Goal: Task Accomplishment & Management: Use online tool/utility

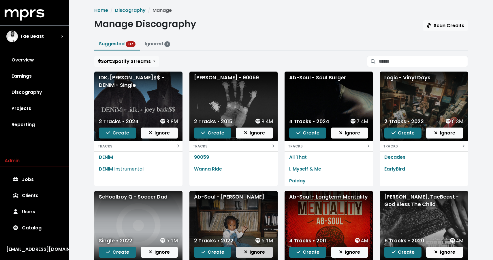
click at [237, 256] on button "Ignore" at bounding box center [254, 252] width 37 height 11
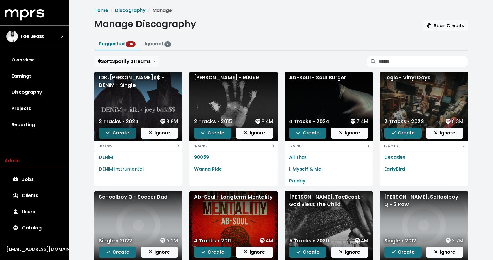
click at [112, 131] on span "Create" at bounding box center [117, 133] width 23 height 7
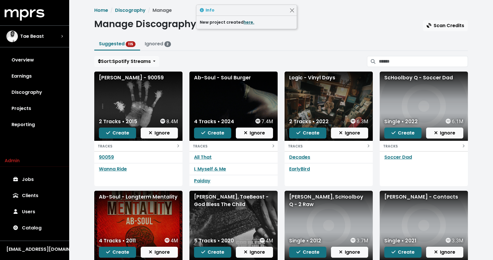
click at [247, 23] on link "here." at bounding box center [249, 22] width 11 height 6
click at [159, 133] on span "Ignore" at bounding box center [159, 133] width 21 height 7
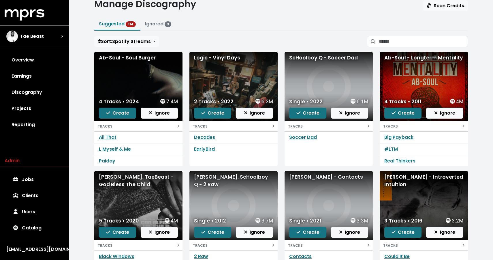
scroll to position [20, 0]
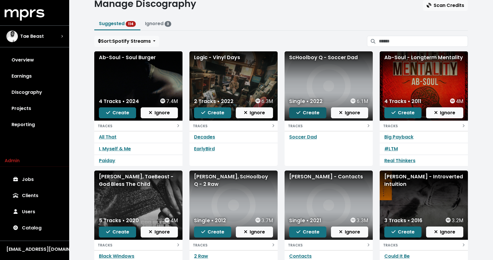
click at [307, 113] on span "Create" at bounding box center [307, 112] width 23 height 7
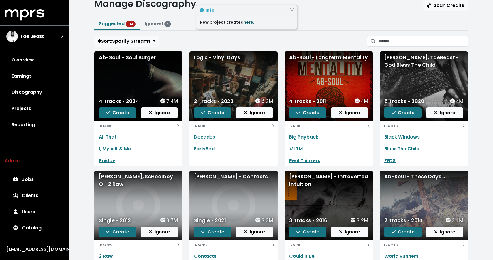
click at [251, 22] on link "here." at bounding box center [249, 22] width 11 height 6
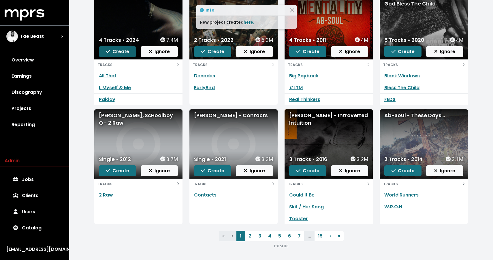
scroll to position [79, 0]
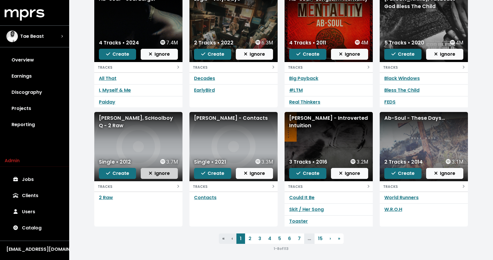
click at [161, 176] on span "Ignore" at bounding box center [159, 173] width 21 height 7
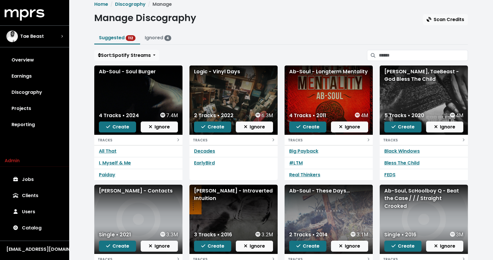
scroll to position [0, 0]
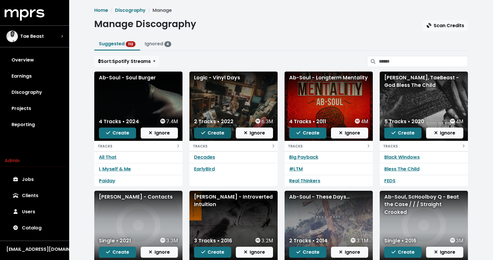
click at [215, 133] on span "Create" at bounding box center [212, 133] width 23 height 7
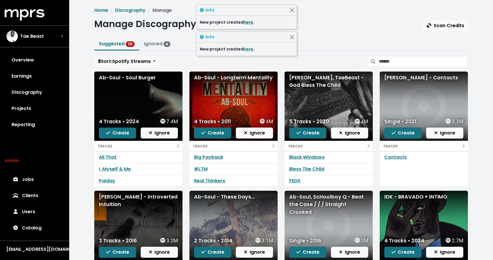
click at [246, 23] on link "here." at bounding box center [249, 22] width 11 height 6
click at [249, 21] on link "here." at bounding box center [249, 22] width 11 height 6
click at [246, 49] on link "here." at bounding box center [249, 49] width 11 height 6
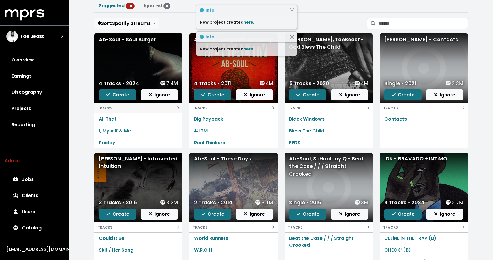
scroll to position [82, 0]
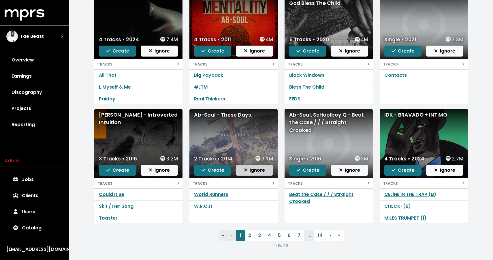
click at [248, 169] on span "Ignore" at bounding box center [254, 170] width 21 height 7
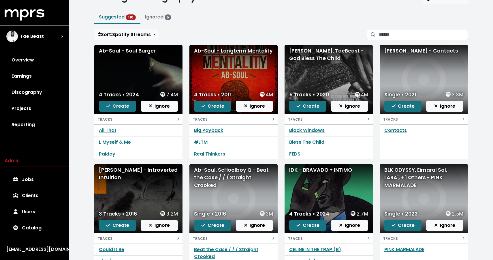
scroll to position [1, 0]
click at [123, 105] on span "Create" at bounding box center [117, 106] width 23 height 7
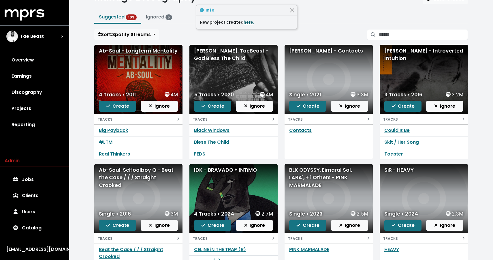
click at [246, 21] on link "here." at bounding box center [249, 22] width 11 height 6
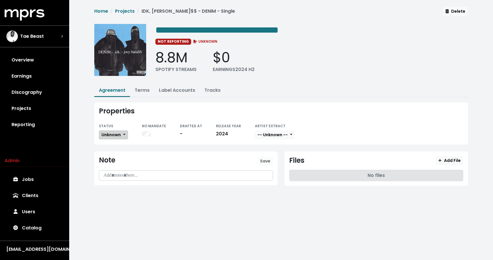
click at [123, 132] on button "Unknown" at bounding box center [113, 134] width 29 height 9
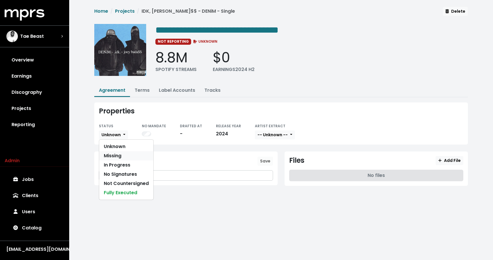
click at [116, 155] on link "Missing" at bounding box center [126, 155] width 54 height 9
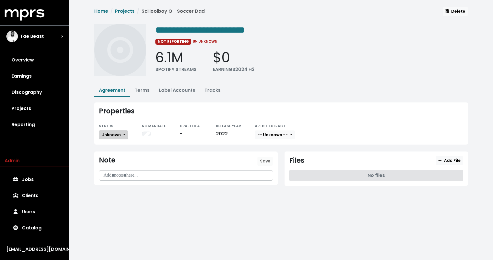
click at [112, 136] on span "Unknown" at bounding box center [111, 135] width 19 height 6
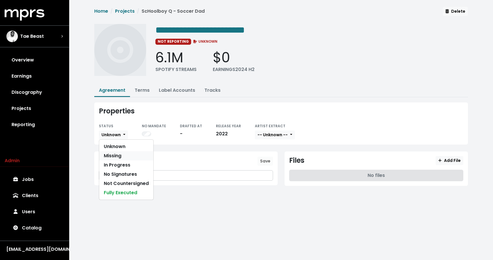
click at [120, 156] on link "Missing" at bounding box center [126, 155] width 54 height 9
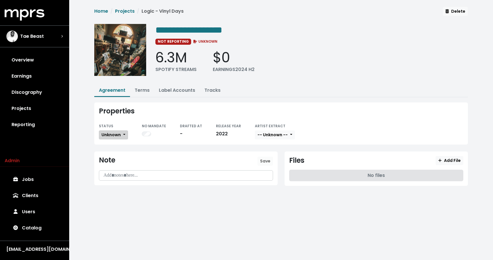
click at [114, 130] on button "Unknown" at bounding box center [113, 134] width 29 height 9
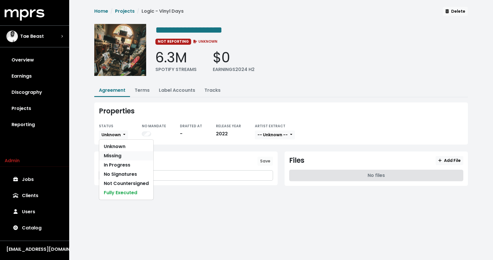
click at [121, 156] on link "Missing" at bounding box center [126, 155] width 54 height 9
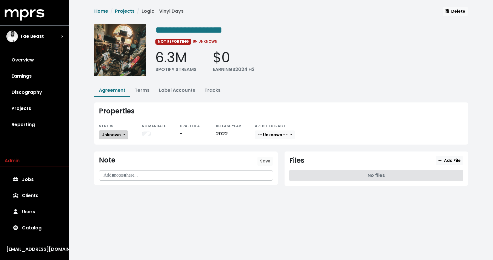
click at [112, 133] on span "Unknown" at bounding box center [111, 135] width 19 height 6
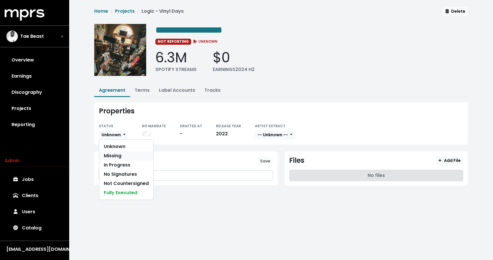
click at [115, 155] on link "Missing" at bounding box center [126, 155] width 54 height 9
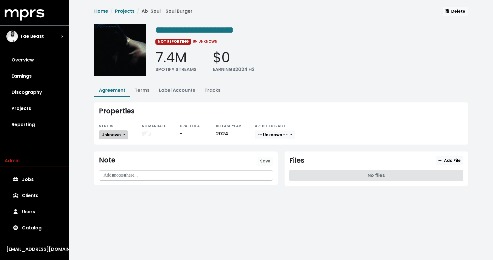
click at [115, 138] on button "Unknown" at bounding box center [113, 134] width 29 height 9
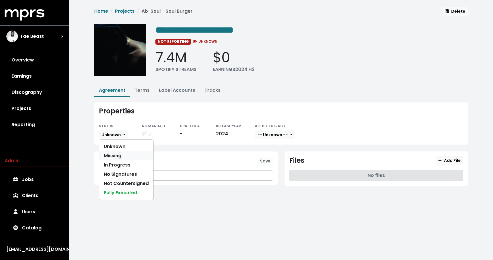
click at [122, 153] on link "Missing" at bounding box center [126, 155] width 54 height 9
